Goal: Information Seeking & Learning: Find specific page/section

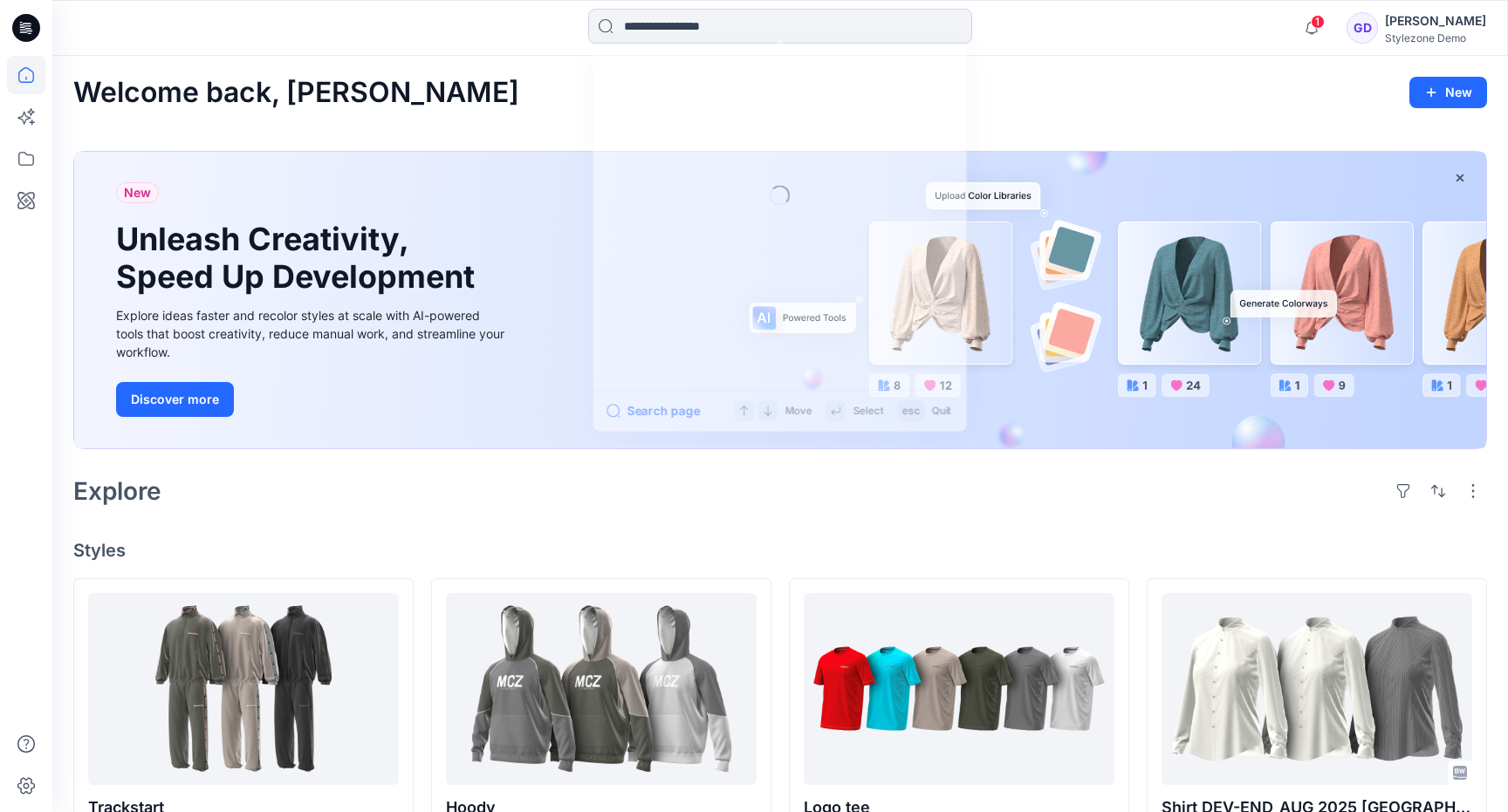
click at [708, 36] on input at bounding box center [780, 26] width 384 height 35
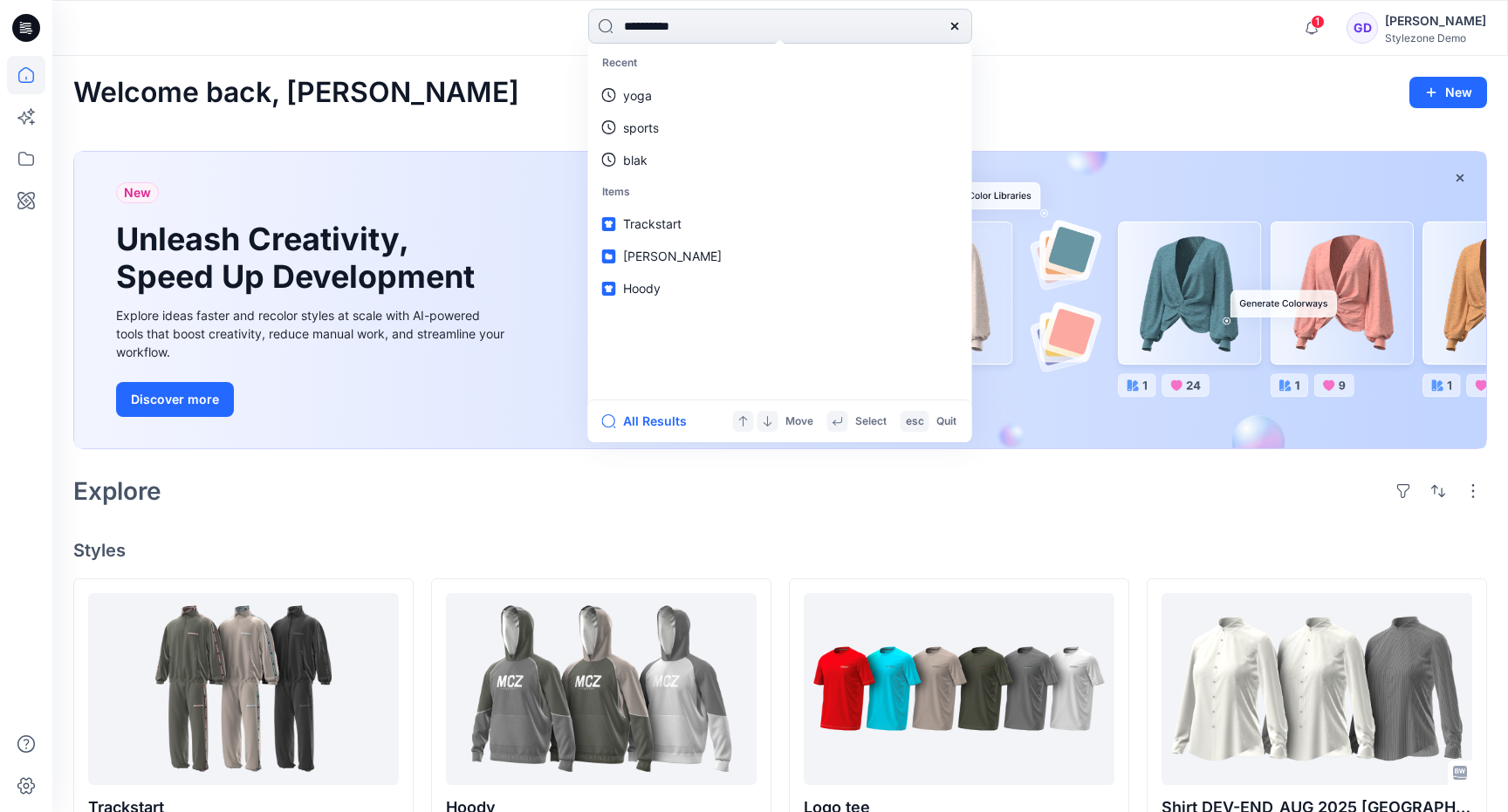
type input "**********"
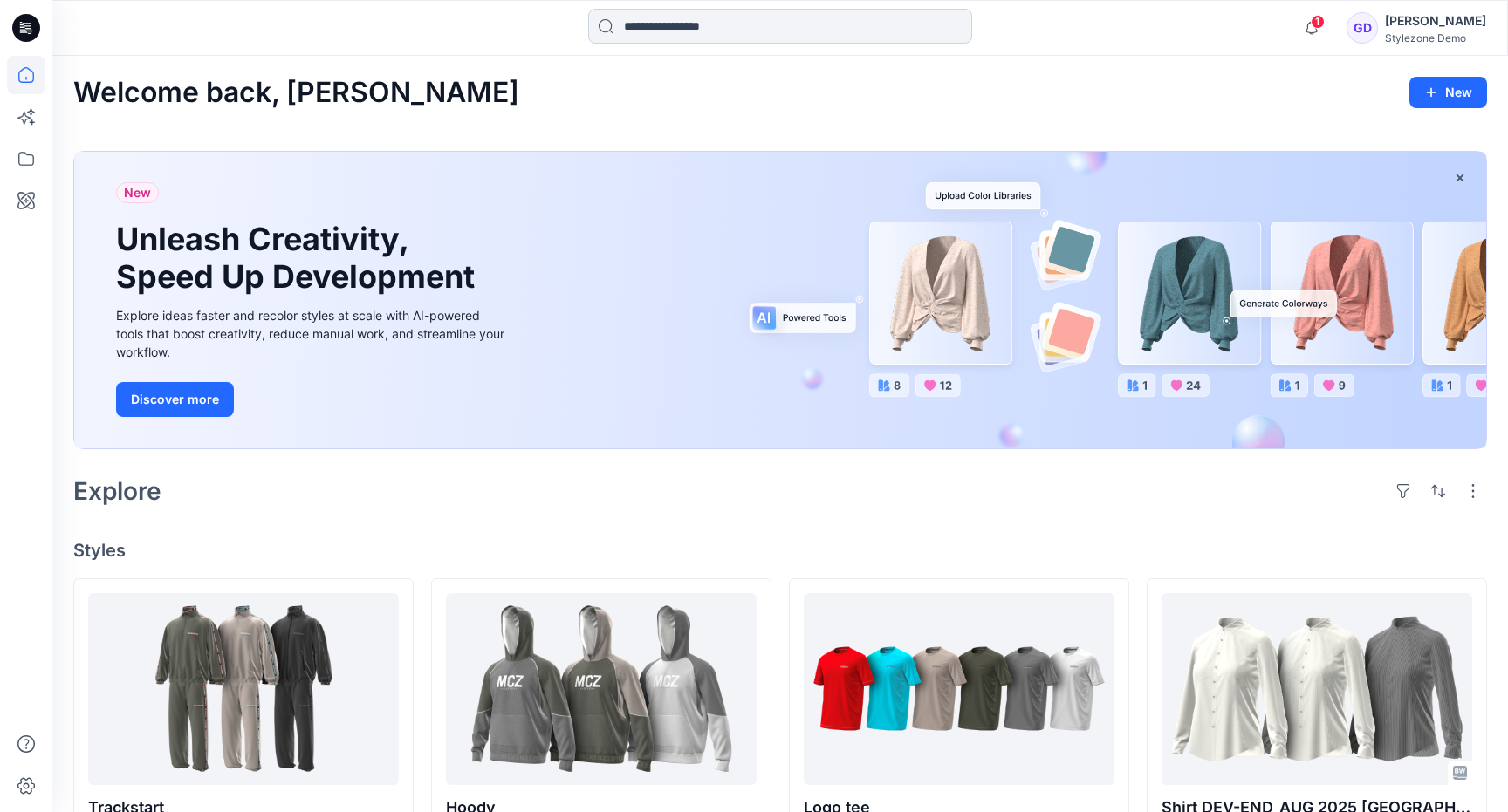
click at [843, 27] on input at bounding box center [780, 26] width 384 height 35
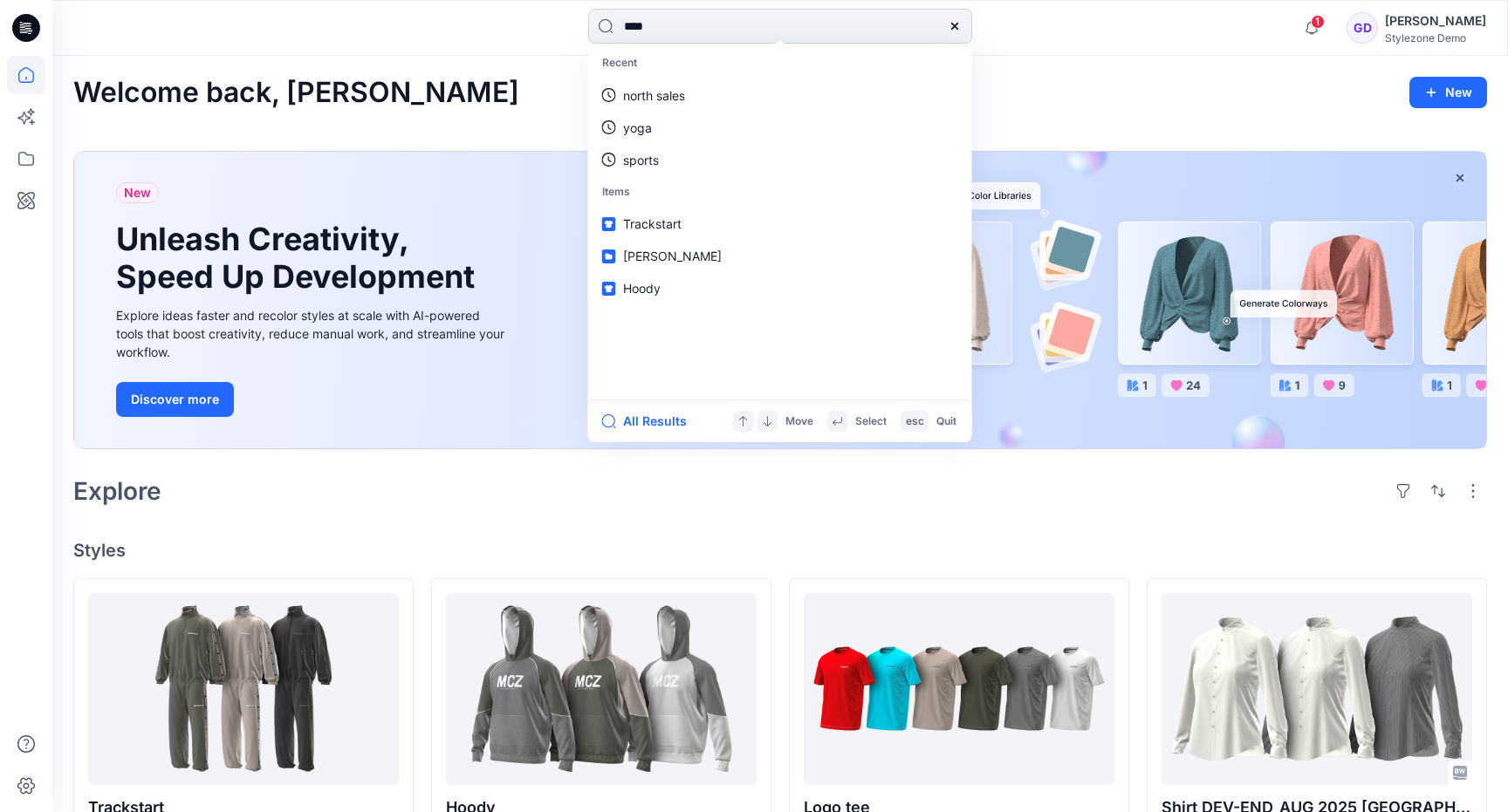
type input "*****"
